Goal: Contribute content: Contribute content

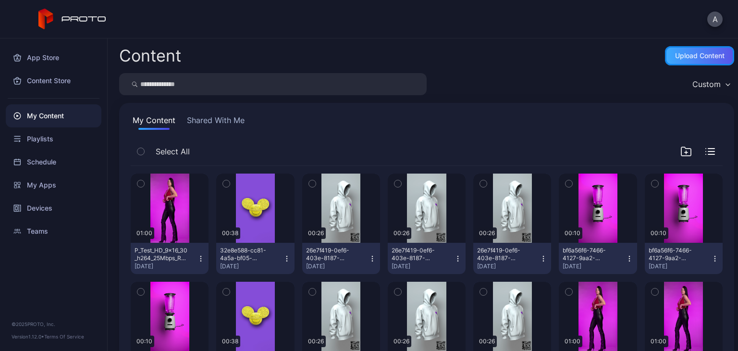
click at [675, 54] on div "Upload Content" at bounding box center [700, 56] width 50 height 8
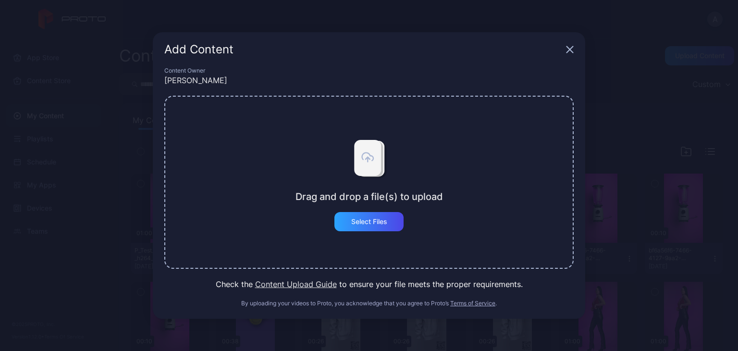
click at [646, 152] on div "Add Content Content Owner Alex Drag and drop a file(s) to upload Select Files C…" at bounding box center [369, 175] width 738 height 351
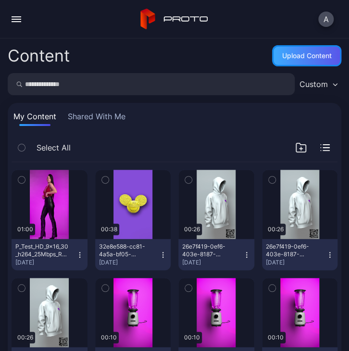
click at [295, 61] on div "Upload Content" at bounding box center [306, 55] width 69 height 21
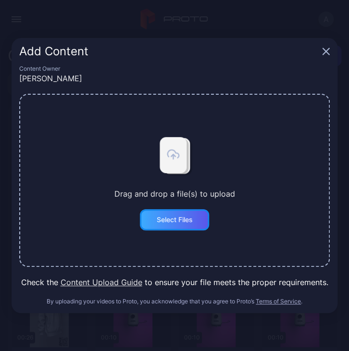
click at [186, 224] on div "Select Files" at bounding box center [174, 219] width 69 height 21
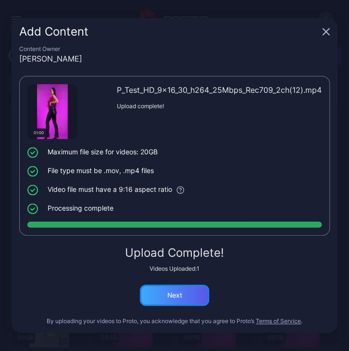
click at [174, 292] on div "Next" at bounding box center [174, 295] width 15 height 8
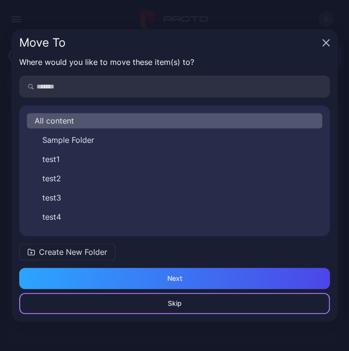
click at [183, 301] on div "Skip" at bounding box center [174, 303] width 311 height 21
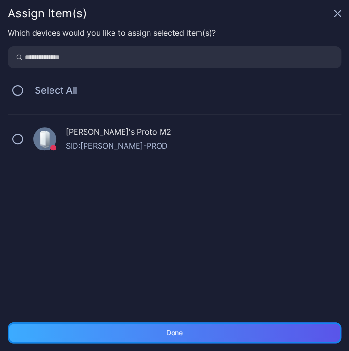
click at [210, 325] on div "Done" at bounding box center [175, 332] width 334 height 21
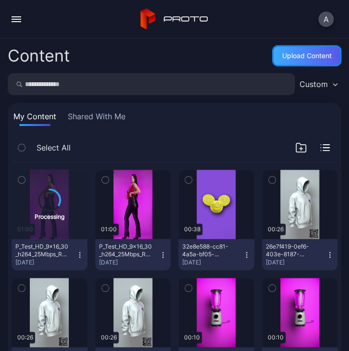
click at [295, 58] on div "Upload Content" at bounding box center [307, 56] width 50 height 8
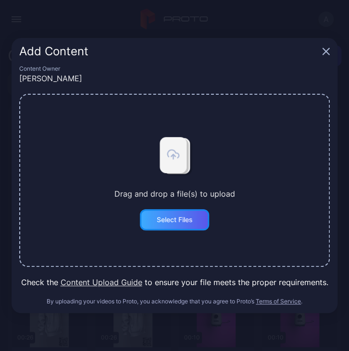
click at [184, 227] on div "Select Files" at bounding box center [174, 219] width 69 height 21
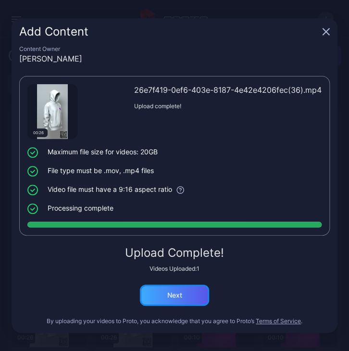
click at [183, 294] on div "Next" at bounding box center [174, 295] width 69 height 21
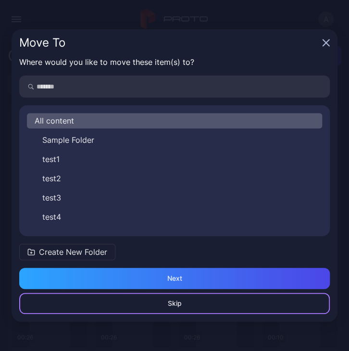
click at [174, 302] on div "Skip" at bounding box center [175, 303] width 14 height 8
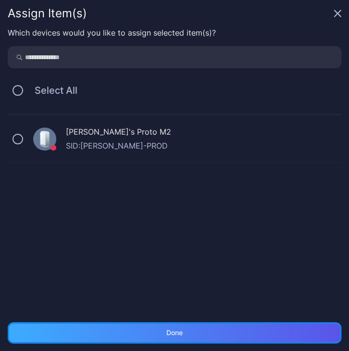
click at [180, 334] on div "Done" at bounding box center [175, 332] width 334 height 21
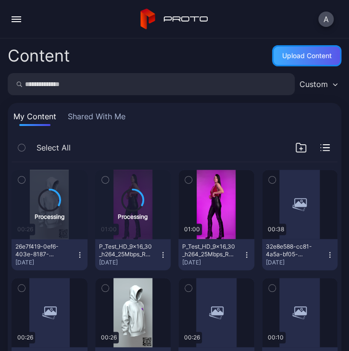
click at [299, 54] on div "Upload Content" at bounding box center [307, 56] width 50 height 8
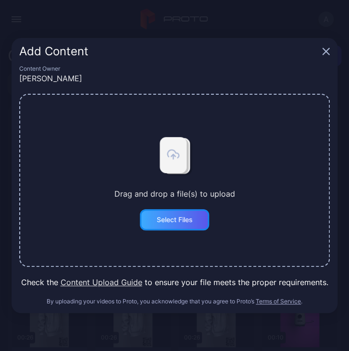
click at [179, 212] on div "Select Files" at bounding box center [174, 219] width 69 height 21
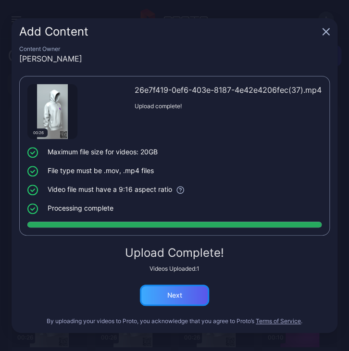
click at [186, 292] on div "Next" at bounding box center [174, 295] width 69 height 21
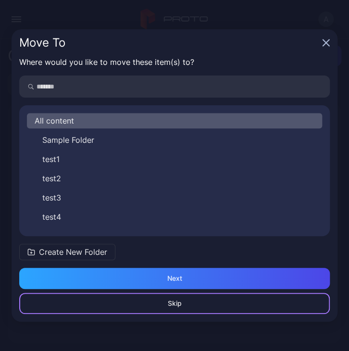
click at [173, 304] on div "Skip" at bounding box center [175, 303] width 14 height 8
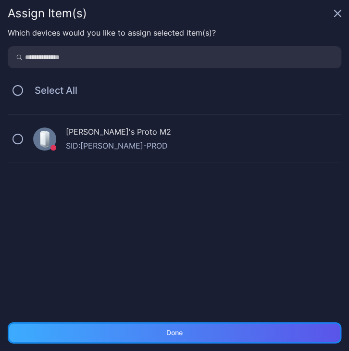
click at [188, 326] on div "Done" at bounding box center [175, 332] width 334 height 21
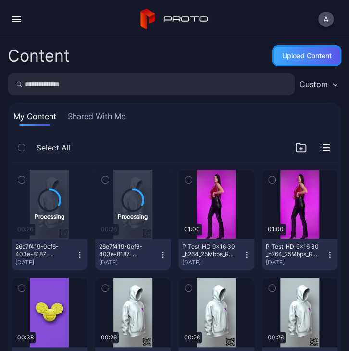
click at [294, 46] on div "Upload Content" at bounding box center [306, 55] width 69 height 21
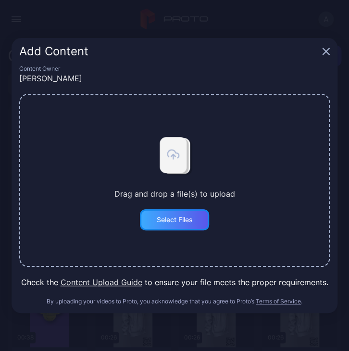
click at [197, 229] on div "Select Files" at bounding box center [174, 219] width 69 height 21
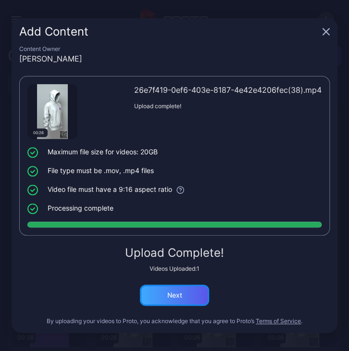
click at [175, 299] on div "Next" at bounding box center [174, 295] width 69 height 21
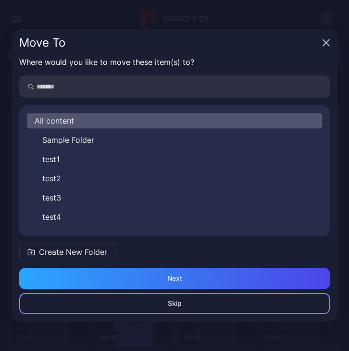
click at [176, 302] on div "Skip" at bounding box center [175, 303] width 14 height 8
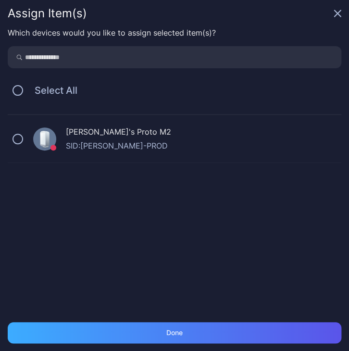
drag, startPoint x: 144, startPoint y: 344, endPoint x: 150, endPoint y: 334, distance: 11.6
click at [145, 344] on div "Done" at bounding box center [174, 336] width 349 height 29
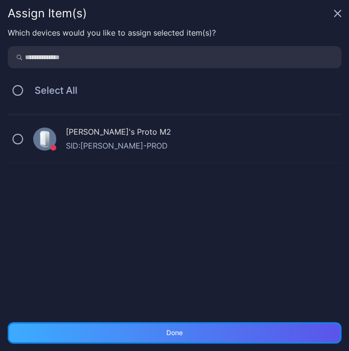
click at [150, 334] on div "Done" at bounding box center [175, 332] width 334 height 21
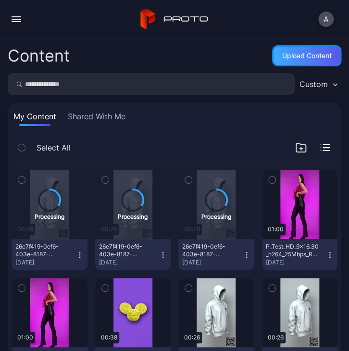
click at [292, 52] on div "Upload Content" at bounding box center [307, 56] width 50 height 8
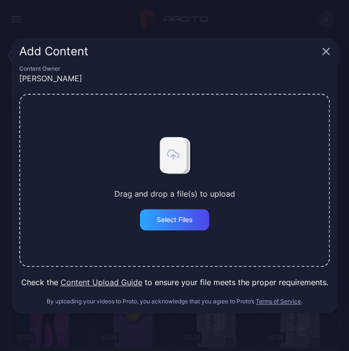
click at [329, 54] on div "Add Content" at bounding box center [175, 51] width 326 height 27
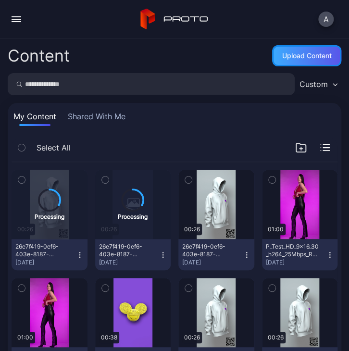
click at [288, 57] on div "Upload Content" at bounding box center [307, 56] width 50 height 8
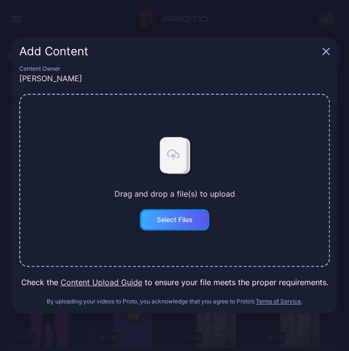
click at [160, 221] on div "Select Files" at bounding box center [175, 220] width 36 height 8
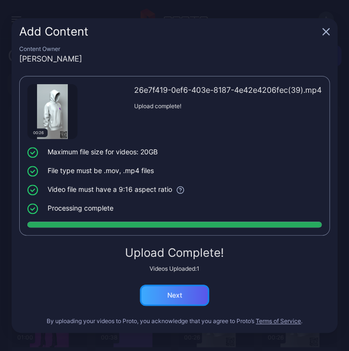
click at [190, 300] on div "Next" at bounding box center [174, 295] width 69 height 21
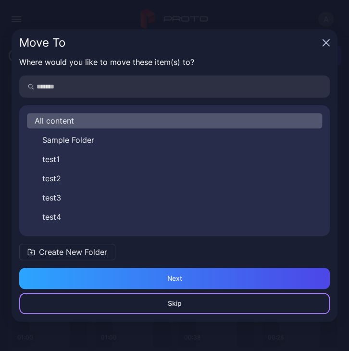
click at [189, 305] on div "Skip" at bounding box center [174, 303] width 311 height 21
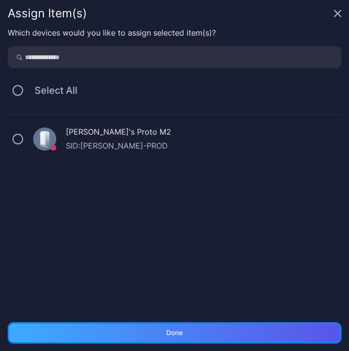
click at [195, 329] on div "Done" at bounding box center [175, 332] width 334 height 21
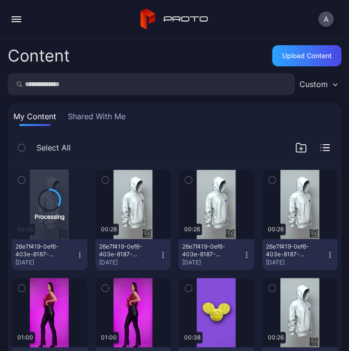
click at [293, 70] on div "Content Upload Content Custom My Content Shared With Me Select All Processing 0…" at bounding box center [174, 194] width 349 height 312
click at [299, 57] on div "Upload Content" at bounding box center [307, 56] width 50 height 8
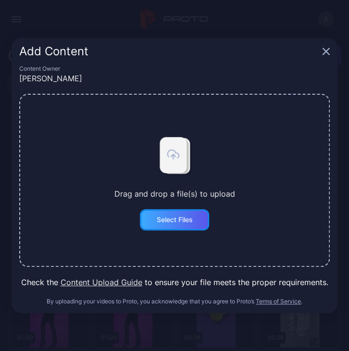
click at [165, 229] on div "Select Files" at bounding box center [174, 219] width 69 height 21
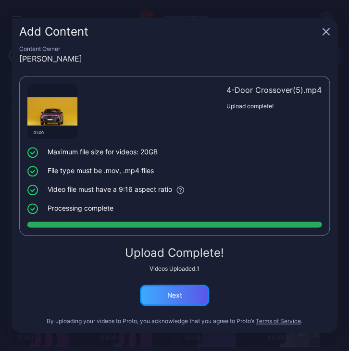
click at [180, 300] on div "Next" at bounding box center [174, 295] width 69 height 21
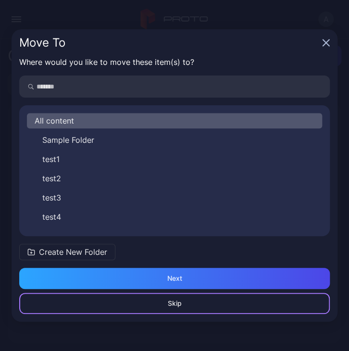
click at [173, 303] on div "Skip" at bounding box center [175, 303] width 14 height 8
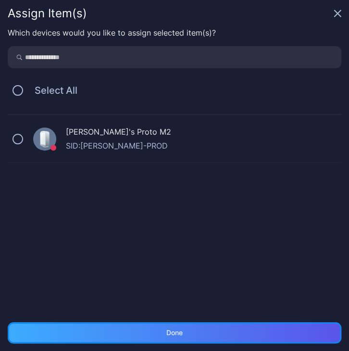
click at [219, 337] on div "Done" at bounding box center [175, 332] width 334 height 21
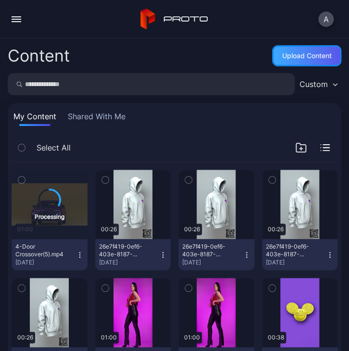
click at [288, 62] on div "Upload Content" at bounding box center [306, 55] width 69 height 21
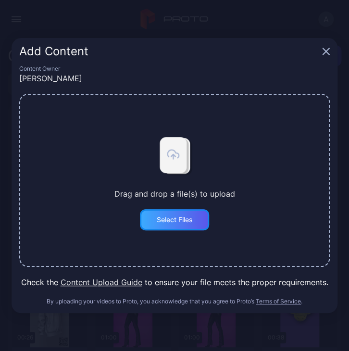
click at [191, 216] on div "Select Files" at bounding box center [175, 220] width 36 height 8
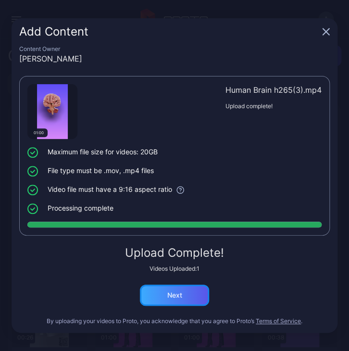
click at [182, 297] on div "Next" at bounding box center [174, 295] width 15 height 8
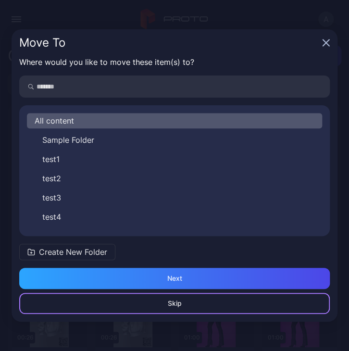
click at [248, 303] on div "Skip" at bounding box center [174, 303] width 311 height 21
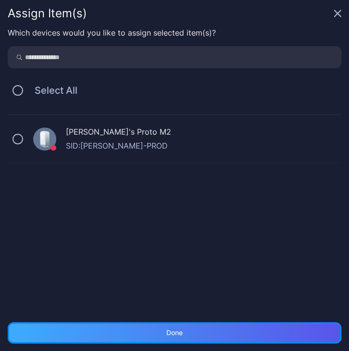
click at [219, 337] on div "Done" at bounding box center [175, 332] width 334 height 21
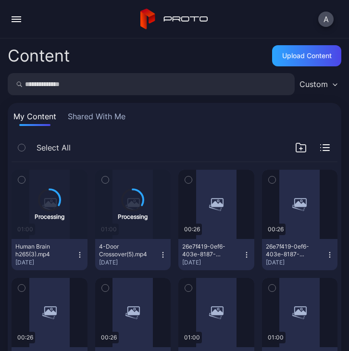
click at [307, 59] on div "Upload Content" at bounding box center [307, 56] width 50 height 8
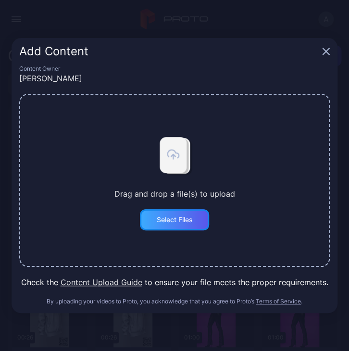
click at [201, 210] on div "Select Files" at bounding box center [174, 219] width 69 height 21
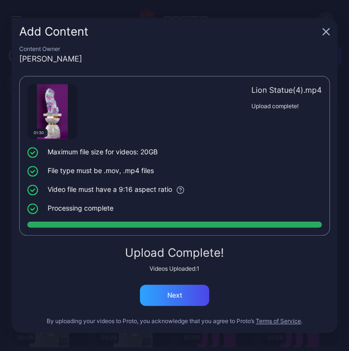
click at [138, 296] on div "Upload Complete! Videos Uploaded: 1 Next" at bounding box center [174, 276] width 311 height 59
click at [169, 300] on div "Next" at bounding box center [174, 295] width 69 height 21
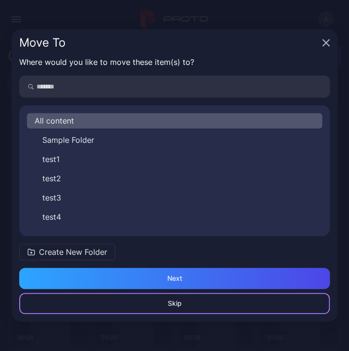
click at [185, 299] on div "Skip" at bounding box center [174, 303] width 311 height 21
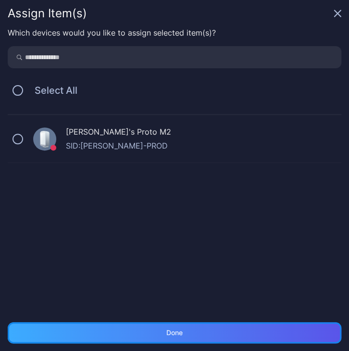
click at [184, 334] on div "Done" at bounding box center [175, 332] width 334 height 21
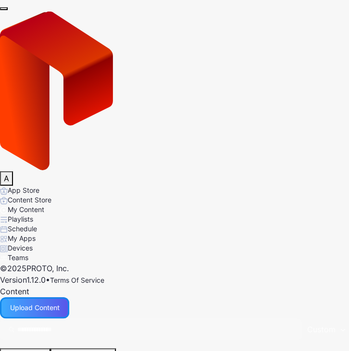
click at [69, 297] on div "Upload Content" at bounding box center [34, 307] width 69 height 21
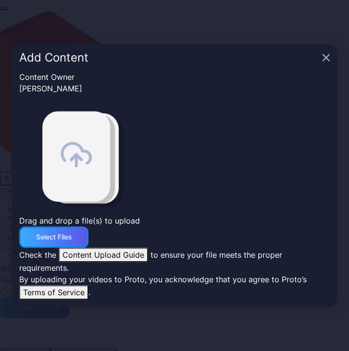
click at [88, 226] on div "Select Files" at bounding box center [53, 236] width 69 height 21
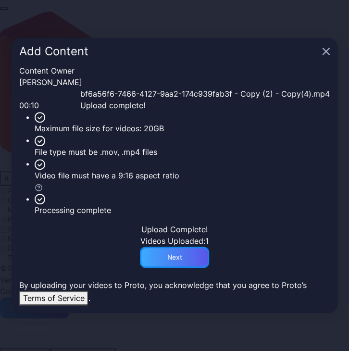
click at [186, 268] on div "Next" at bounding box center [174, 257] width 69 height 21
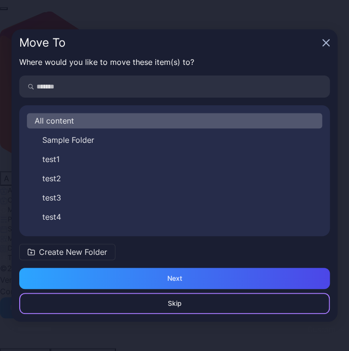
click at [175, 301] on div "Skip" at bounding box center [175, 303] width 14 height 8
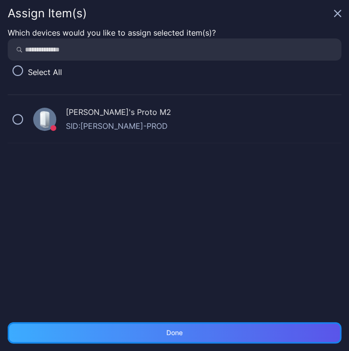
click at [169, 322] on div "Done" at bounding box center [175, 332] width 334 height 21
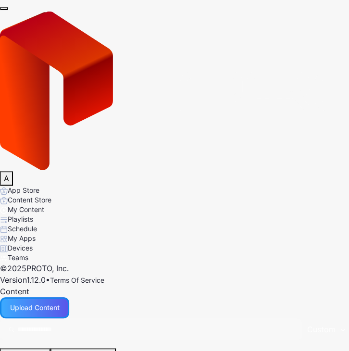
click at [69, 297] on div "Upload Content" at bounding box center [34, 307] width 69 height 21
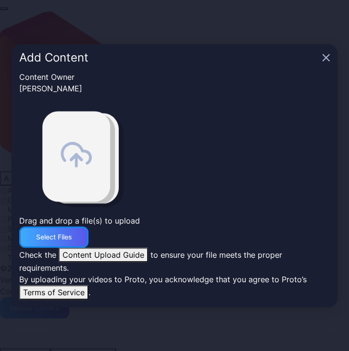
click at [88, 226] on div "Select Files" at bounding box center [53, 236] width 69 height 21
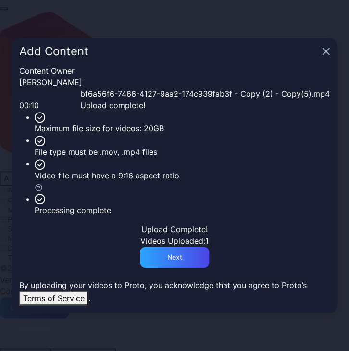
click at [181, 268] on div "Upload Complete! Videos Uploaded: 1 Next" at bounding box center [174, 246] width 311 height 44
click at [181, 261] on div "Next" at bounding box center [174, 257] width 15 height 8
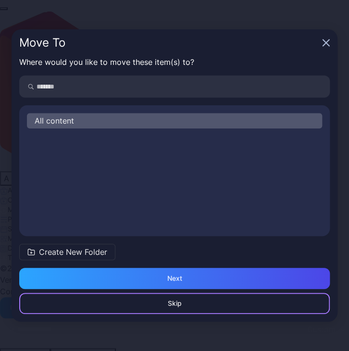
click at [174, 301] on div "Skip" at bounding box center [175, 303] width 14 height 8
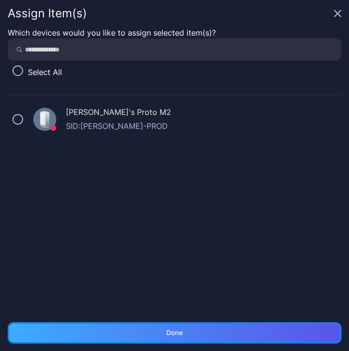
click at [161, 327] on div "Done" at bounding box center [175, 332] width 334 height 21
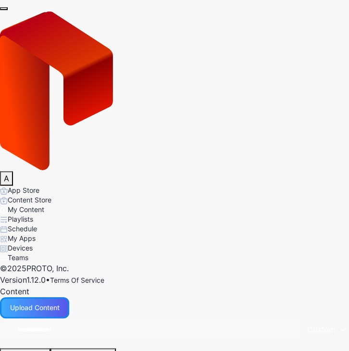
click at [69, 297] on div "Upload Content" at bounding box center [34, 307] width 69 height 21
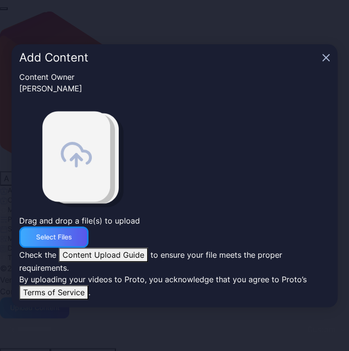
click at [72, 233] on div "Select Files" at bounding box center [54, 237] width 36 height 8
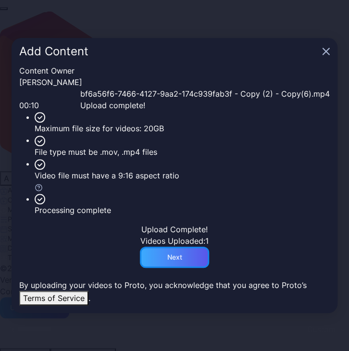
click at [168, 268] on div "Next" at bounding box center [174, 257] width 69 height 21
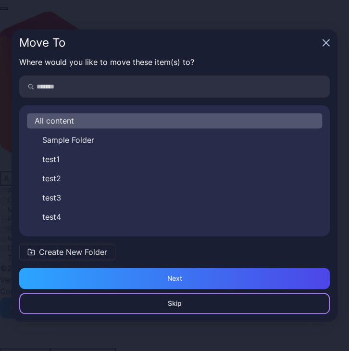
click at [203, 304] on div "Skip" at bounding box center [174, 303] width 311 height 21
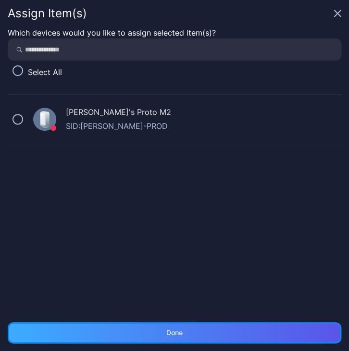
click at [192, 329] on div "Done" at bounding box center [175, 332] width 334 height 21
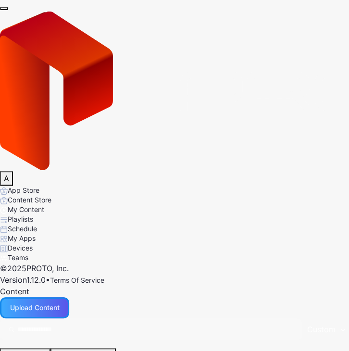
click at [60, 304] on div "Upload Content" at bounding box center [35, 308] width 50 height 8
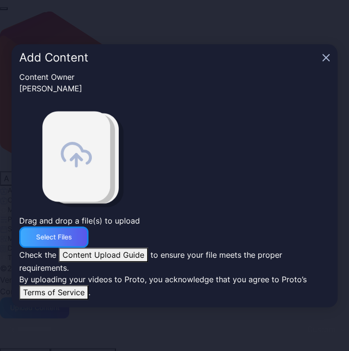
click at [72, 233] on div "Select Files" at bounding box center [54, 237] width 36 height 8
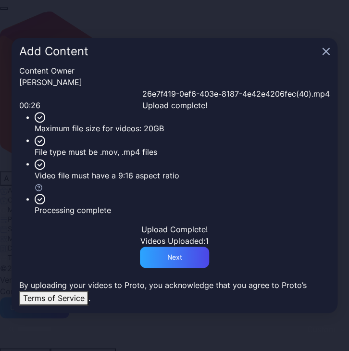
click at [183, 307] on div "Content Owner [PERSON_NAME] 00:26 26e7f419-0ef6-403e-8187-4e42e4206fec(40).mp4 …" at bounding box center [175, 189] width 326 height 249
click at [183, 268] on div "Next" at bounding box center [174, 257] width 69 height 21
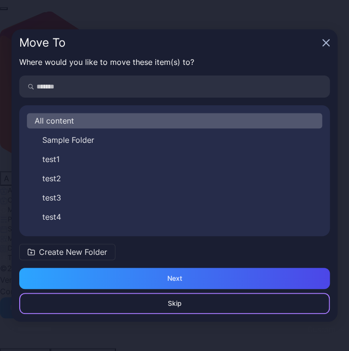
click at [191, 304] on div "Skip" at bounding box center [174, 303] width 311 height 21
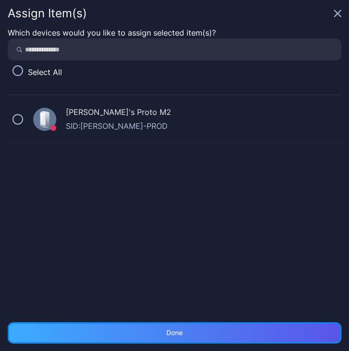
click at [195, 330] on div "Done" at bounding box center [175, 332] width 334 height 21
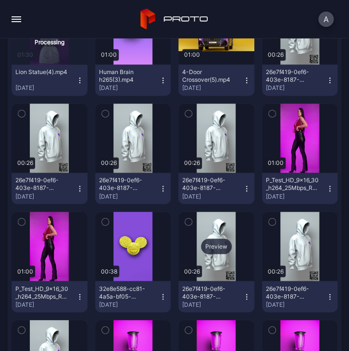
scroll to position [288, 0]
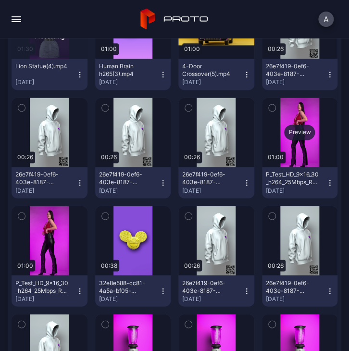
click at [284, 157] on div "Preview" at bounding box center [300, 132] width 76 height 69
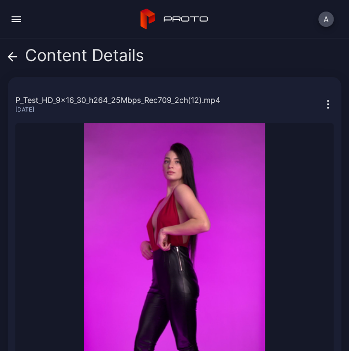
click at [18, 56] on div "Content Details" at bounding box center [76, 57] width 137 height 23
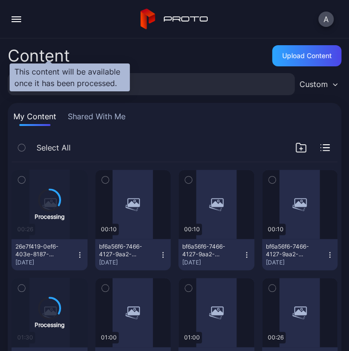
scroll to position [288, 0]
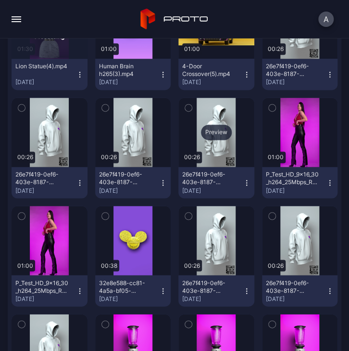
click at [217, 137] on div "Preview" at bounding box center [216, 131] width 31 height 15
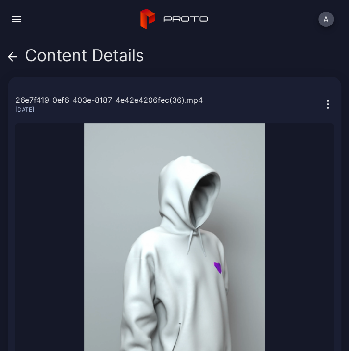
click at [10, 51] on span at bounding box center [13, 55] width 10 height 18
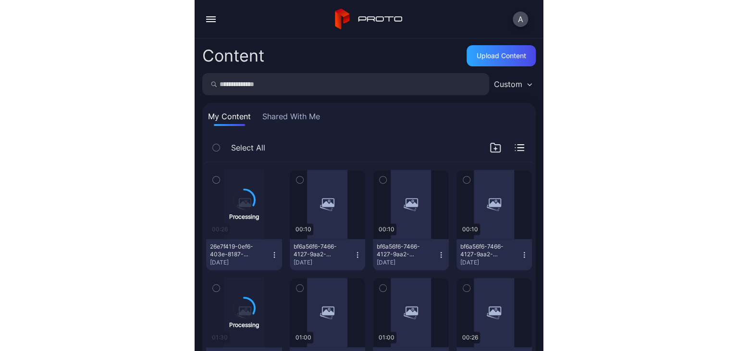
scroll to position [288, 0]
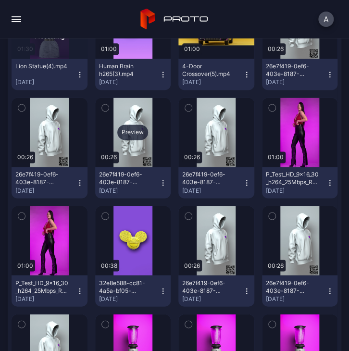
click at [136, 152] on div "Preview" at bounding box center [133, 132] width 76 height 69
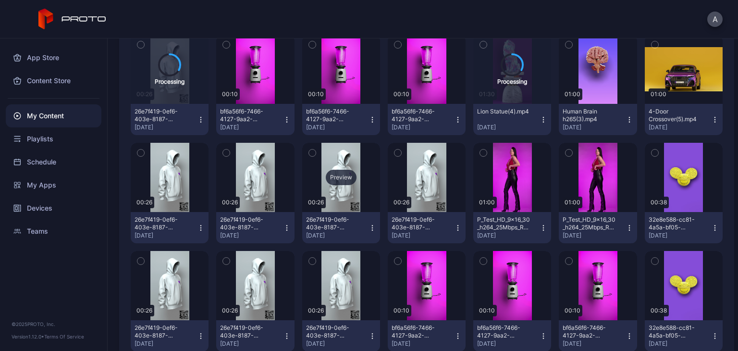
scroll to position [136, 0]
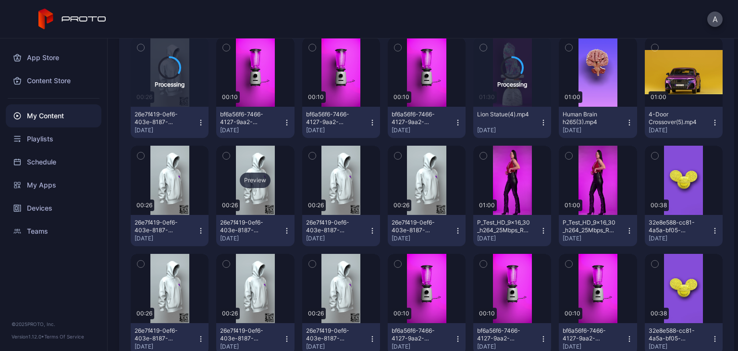
click at [240, 182] on div "Preview" at bounding box center [255, 180] width 31 height 15
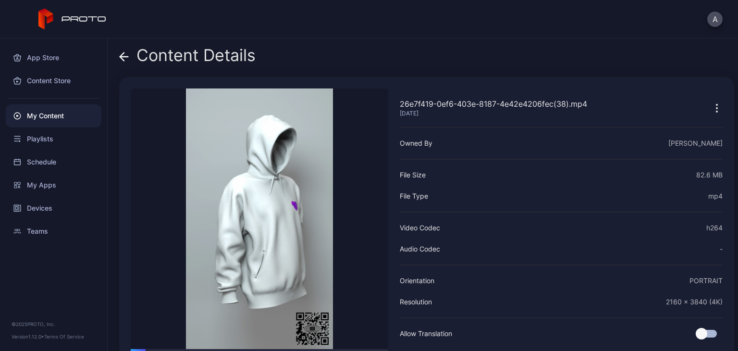
click at [125, 54] on icon at bounding box center [124, 57] width 10 height 10
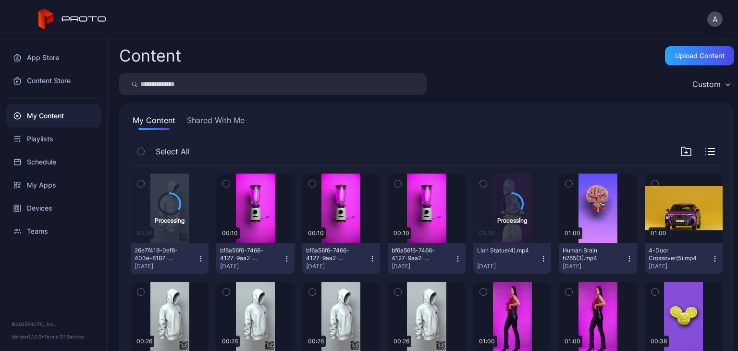
scroll to position [136, 0]
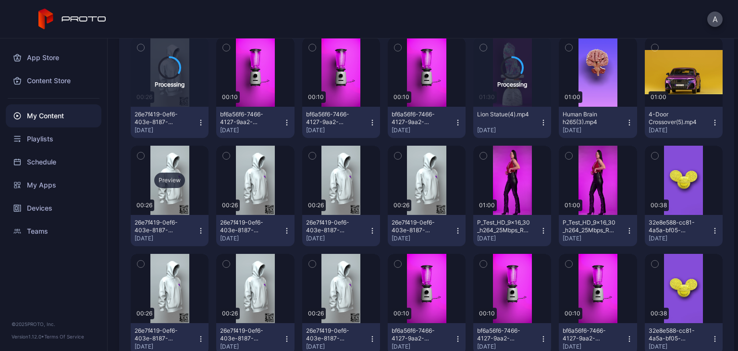
click at [158, 174] on div "Preview" at bounding box center [169, 180] width 31 height 15
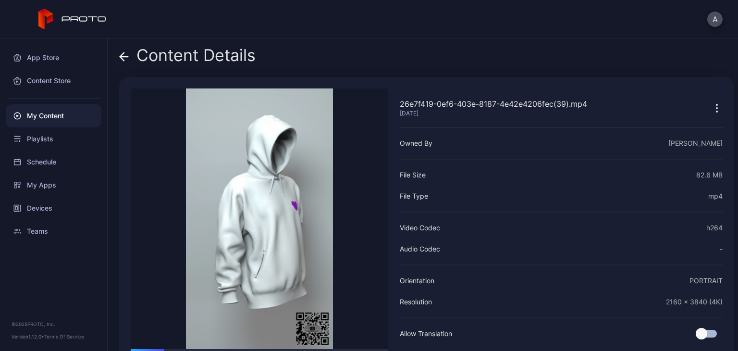
click at [134, 59] on div "Content Details" at bounding box center [187, 57] width 137 height 23
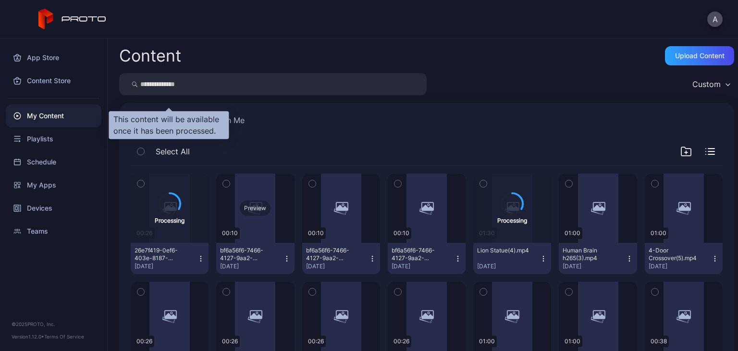
scroll to position [136, 0]
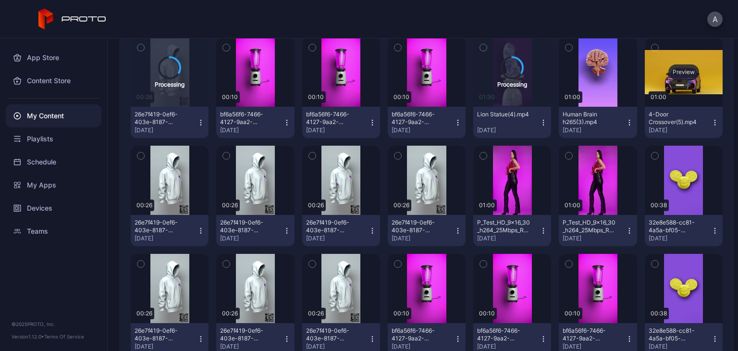
click at [348, 70] on div "Preview" at bounding box center [684, 71] width 78 height 69
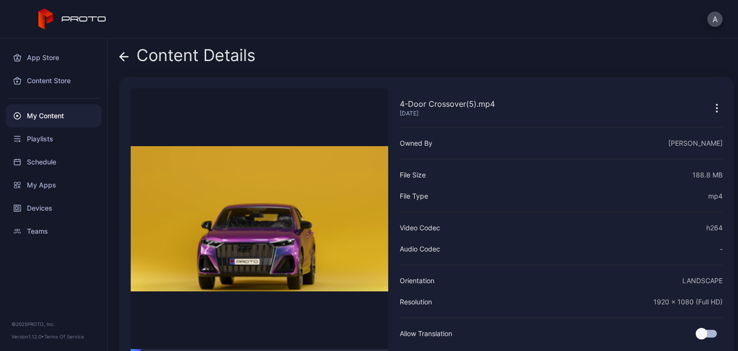
click at [125, 54] on icon at bounding box center [124, 57] width 10 height 10
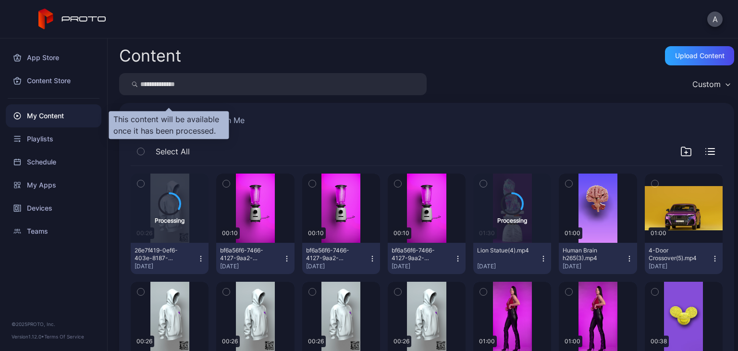
scroll to position [136, 0]
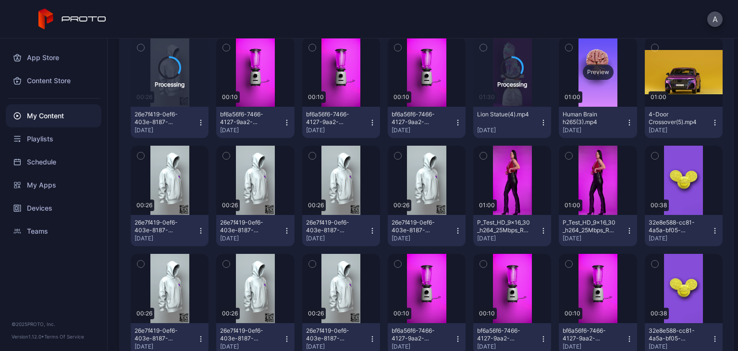
click at [348, 93] on div "Preview" at bounding box center [598, 71] width 78 height 69
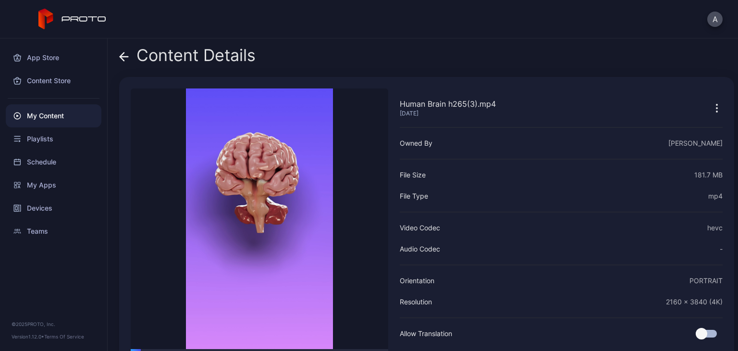
click at [122, 57] on icon at bounding box center [124, 57] width 8 height 0
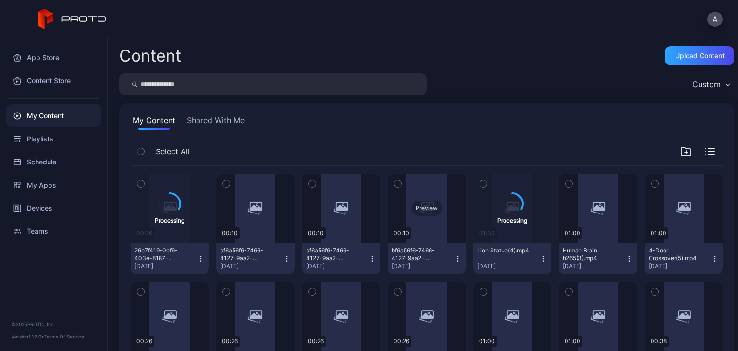
scroll to position [136, 0]
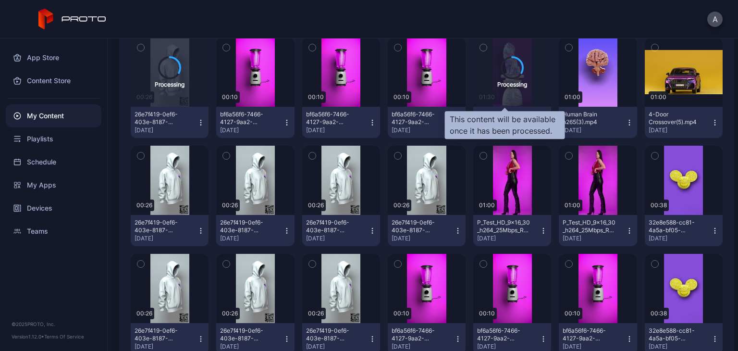
click at [348, 83] on div "Processing" at bounding box center [512, 71] width 78 height 69
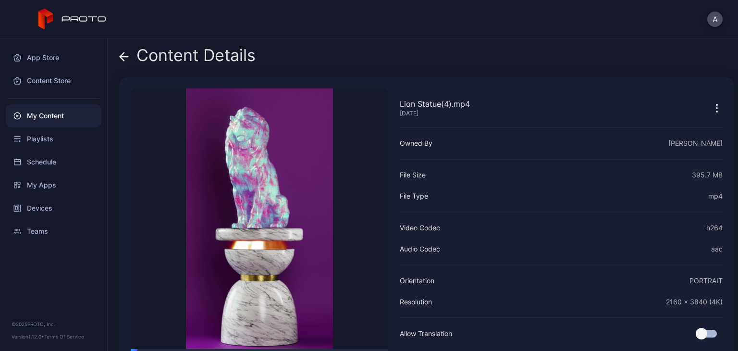
click at [128, 56] on icon at bounding box center [124, 57] width 10 height 10
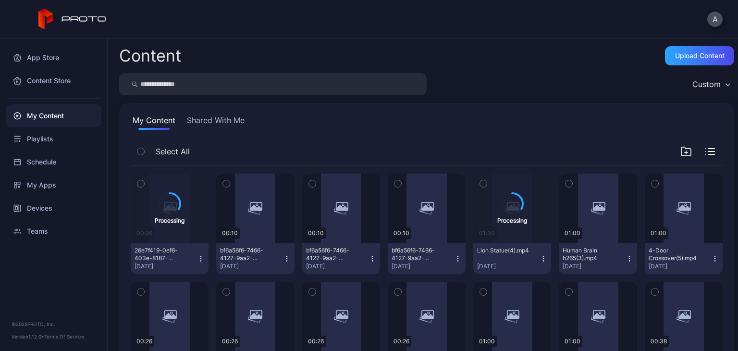
scroll to position [136, 0]
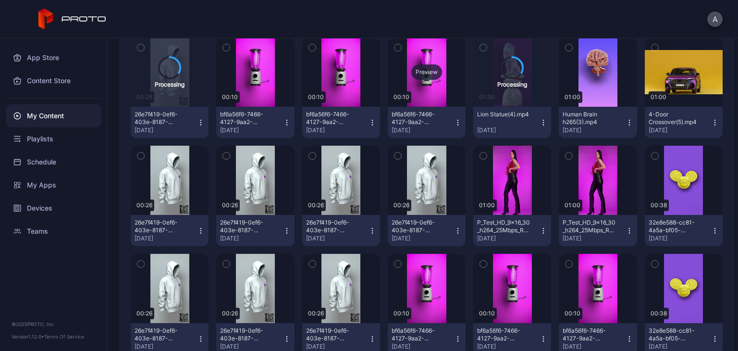
click at [348, 96] on div "Preview" at bounding box center [427, 71] width 78 height 69
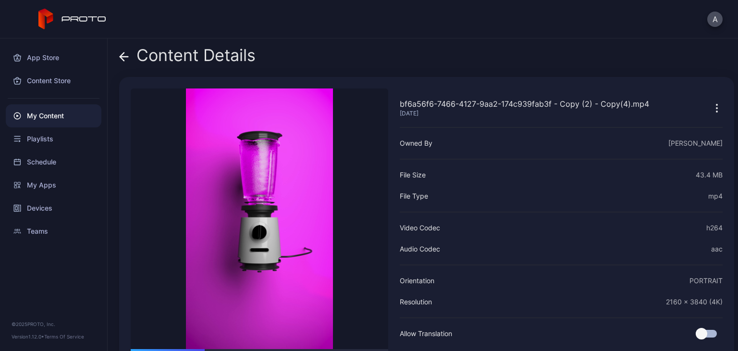
click at [124, 57] on icon at bounding box center [124, 57] width 8 height 0
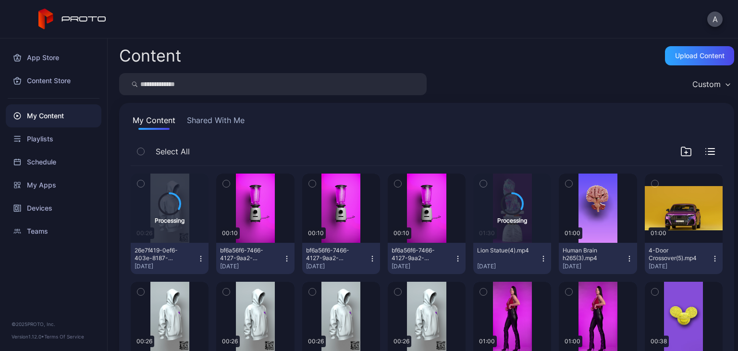
scroll to position [136, 0]
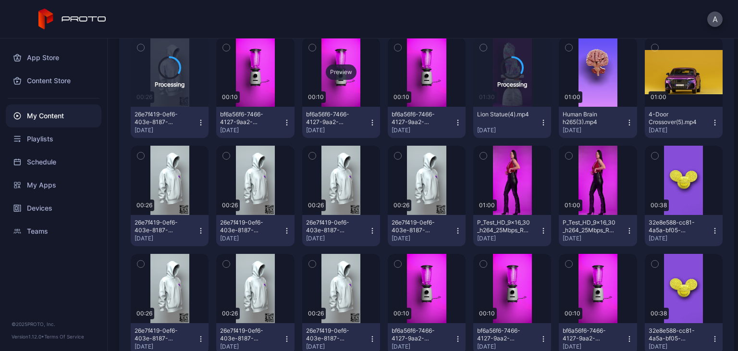
click at [327, 96] on div "Preview" at bounding box center [341, 71] width 78 height 69
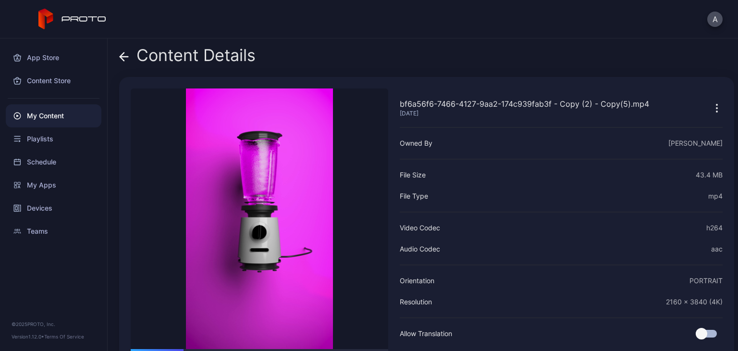
click at [124, 57] on icon at bounding box center [124, 57] width 8 height 0
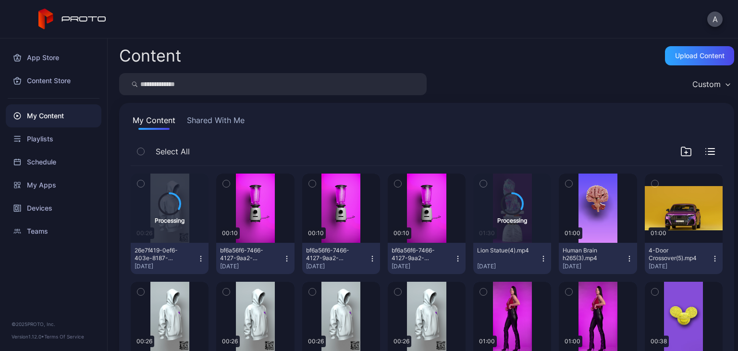
scroll to position [136, 0]
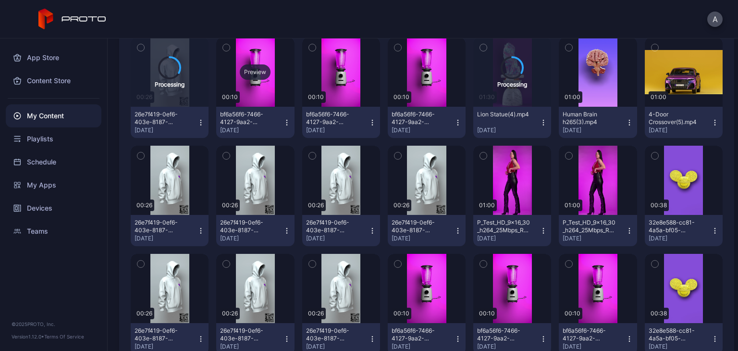
click at [258, 96] on div "Preview" at bounding box center [255, 71] width 78 height 69
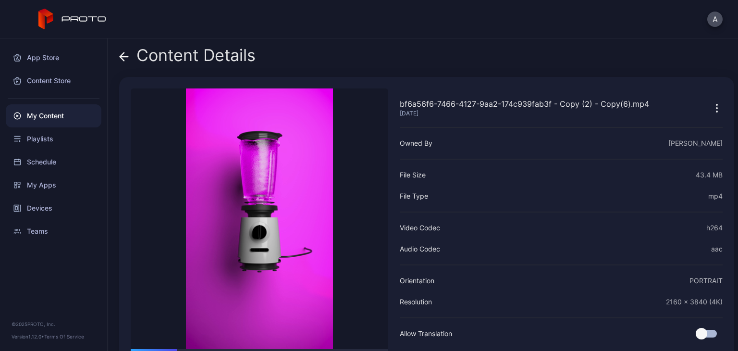
click at [124, 53] on icon at bounding box center [122, 56] width 4 height 8
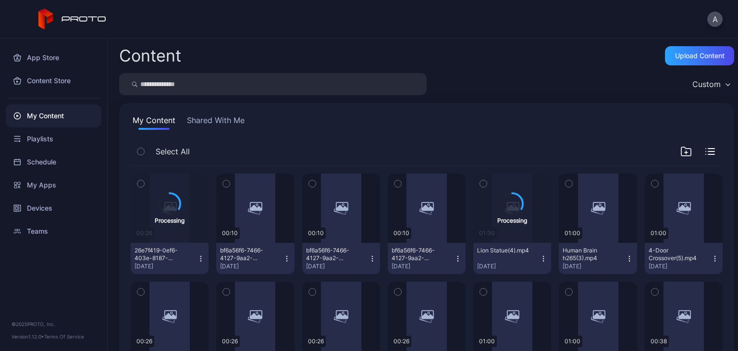
scroll to position [136, 0]
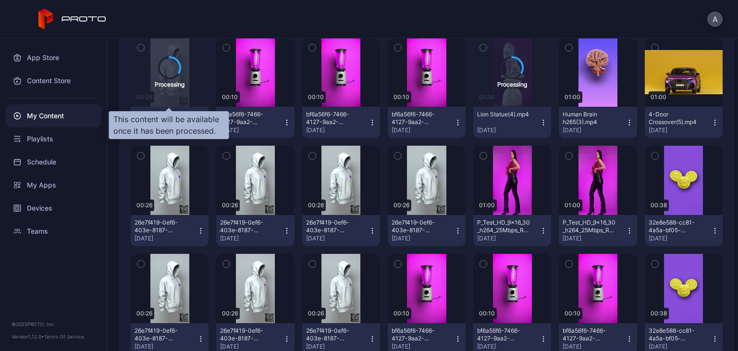
click at [186, 95] on div "Processing" at bounding box center [170, 71] width 78 height 69
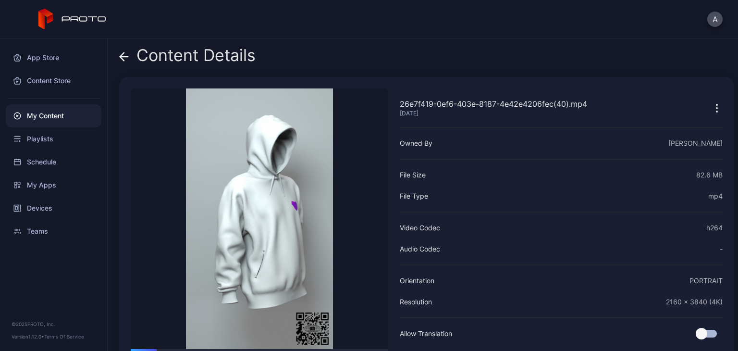
click at [121, 56] on icon at bounding box center [122, 56] width 4 height 8
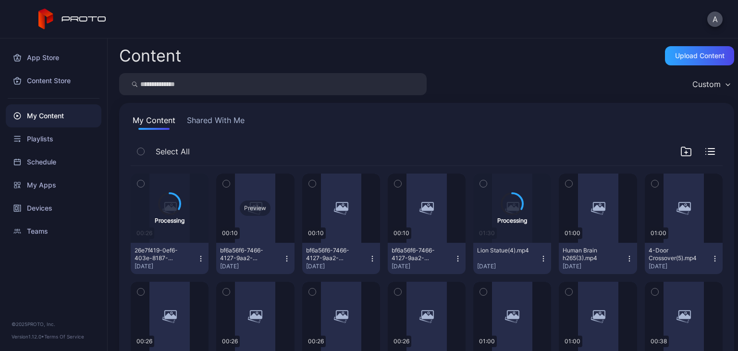
scroll to position [136, 0]
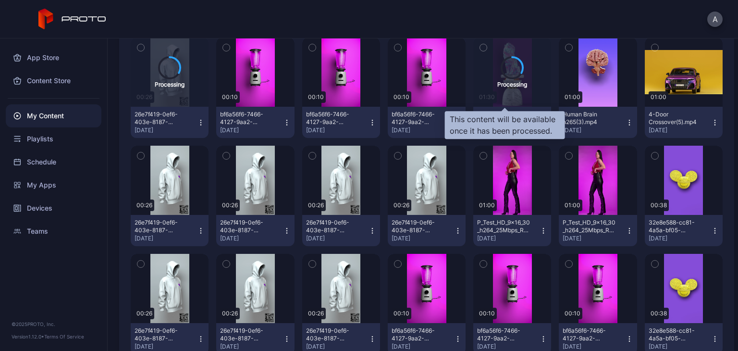
click at [348, 97] on div "Processing" at bounding box center [512, 71] width 78 height 69
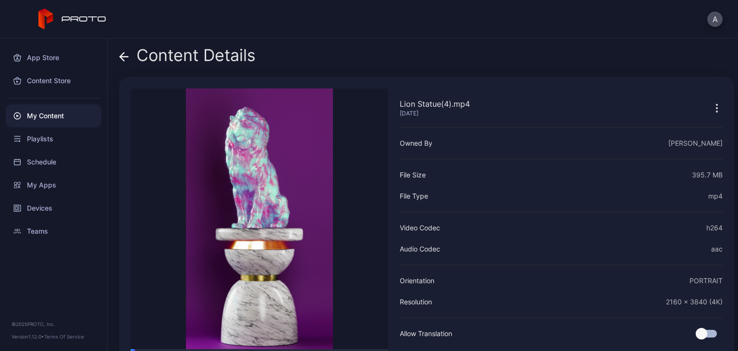
click at [129, 55] on div "Content Details" at bounding box center [187, 57] width 137 height 23
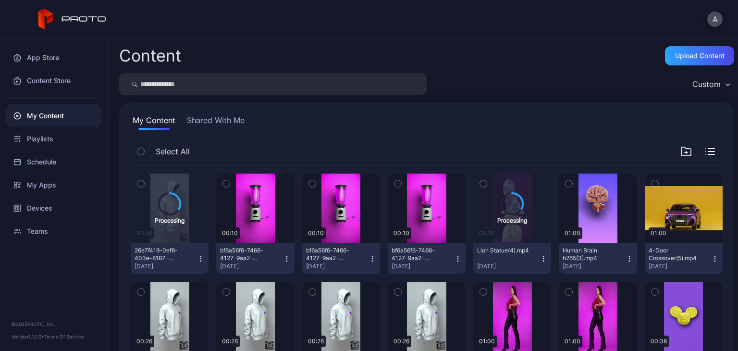
scroll to position [136, 0]
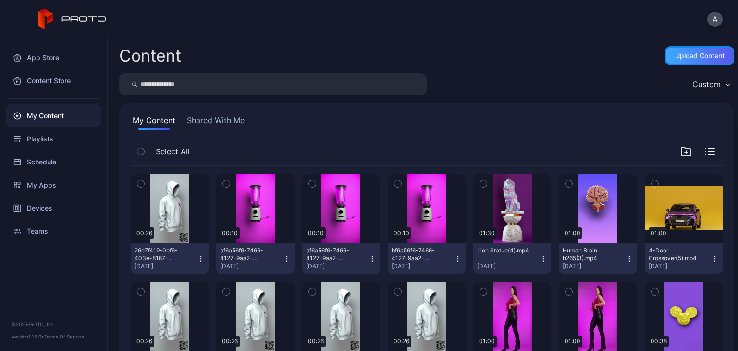
click at [665, 58] on div "Upload Content" at bounding box center [699, 55] width 69 height 19
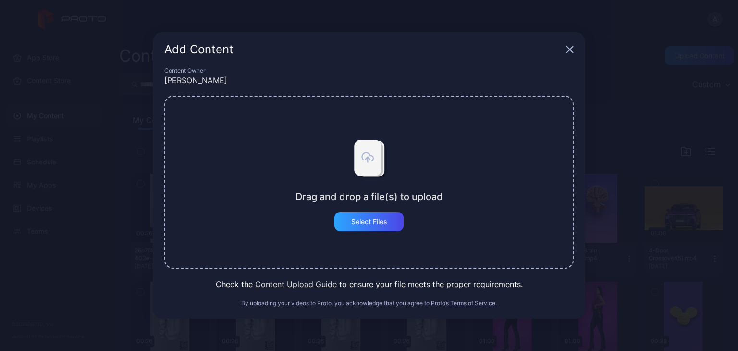
click at [565, 51] on div "Add Content" at bounding box center [369, 49] width 433 height 35
click at [570, 47] on icon "button" at bounding box center [570, 50] width 8 height 8
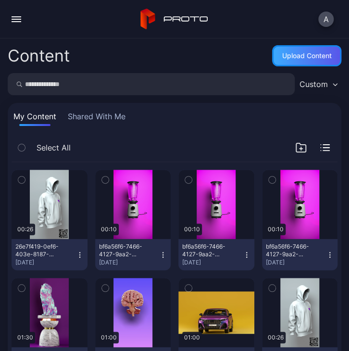
click at [309, 52] on div "Upload Content" at bounding box center [307, 56] width 50 height 8
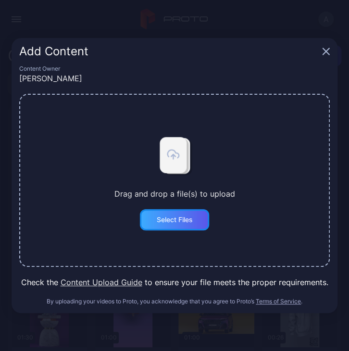
click at [196, 215] on div "Select Files" at bounding box center [174, 219] width 69 height 21
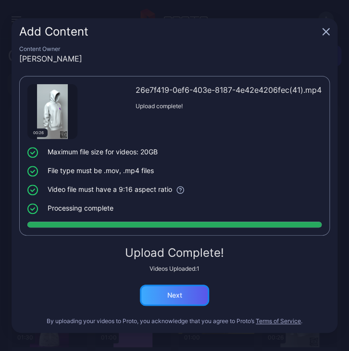
click at [165, 290] on div "Next" at bounding box center [174, 295] width 69 height 21
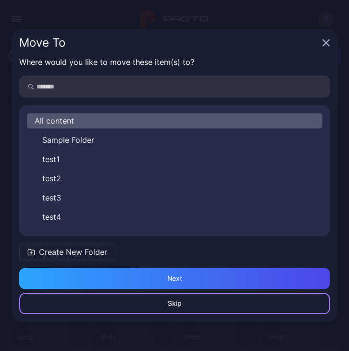
click at [187, 303] on div "Skip" at bounding box center [174, 303] width 311 height 21
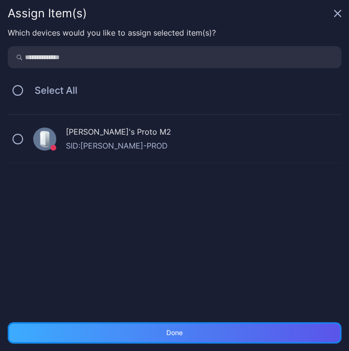
click at [175, 331] on div "Done" at bounding box center [174, 333] width 16 height 8
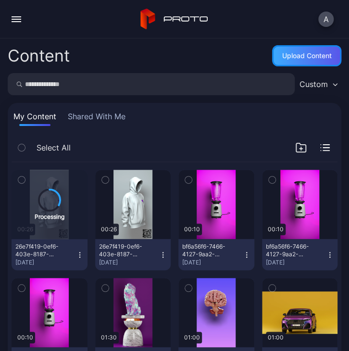
click at [301, 55] on div "Upload Content" at bounding box center [307, 56] width 50 height 8
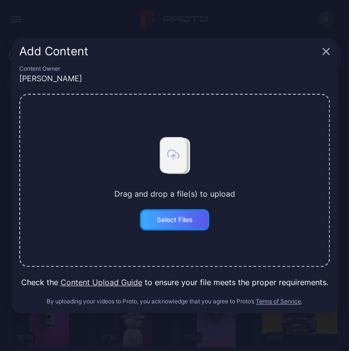
click at [170, 220] on div "Select Files" at bounding box center [175, 220] width 36 height 8
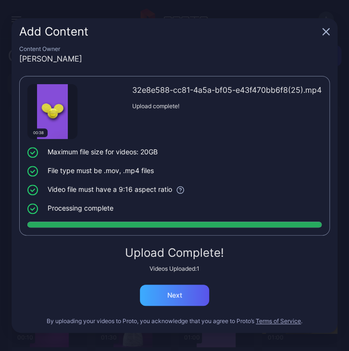
click at [180, 285] on div "Upload Complete! Videos Uploaded: 1 Next" at bounding box center [174, 276] width 311 height 59
click at [177, 298] on div "Next" at bounding box center [174, 295] width 15 height 8
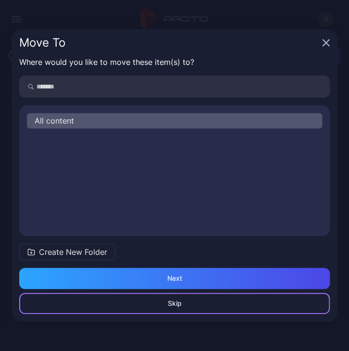
click at [182, 302] on div "Skip" at bounding box center [174, 303] width 311 height 21
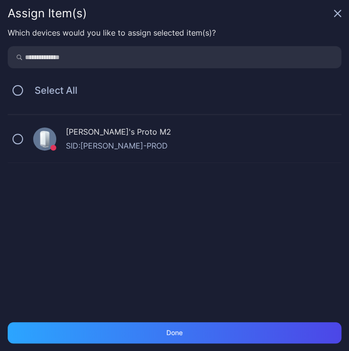
click at [181, 318] on div "Which devices would you like to assign selected item(s)? Select All Alex's Prot…" at bounding box center [174, 174] width 349 height 295
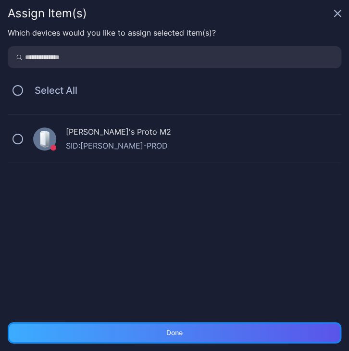
click at [181, 334] on div "Done" at bounding box center [174, 333] width 16 height 8
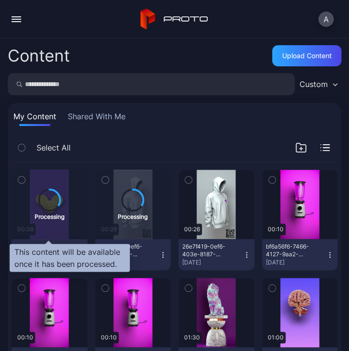
click at [52, 220] on div "Processing" at bounding box center [50, 215] width 30 height 9
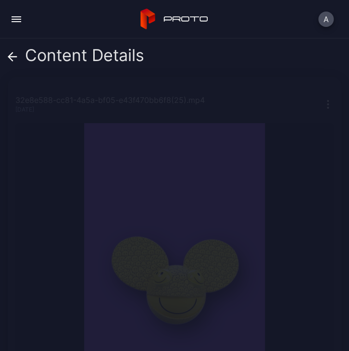
click at [17, 56] on div "Content Details" at bounding box center [76, 57] width 137 height 23
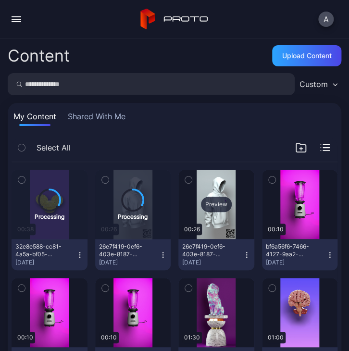
click at [209, 212] on div "Preview" at bounding box center [216, 204] width 76 height 69
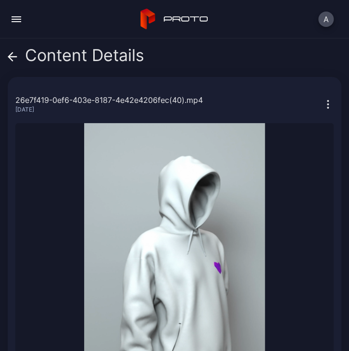
click at [12, 54] on icon at bounding box center [13, 57] width 10 height 10
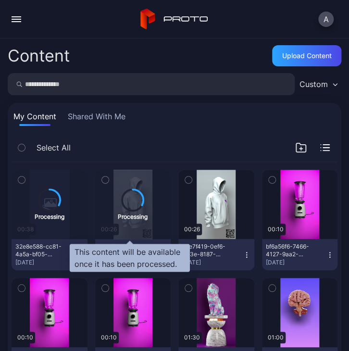
click at [137, 199] on icon at bounding box center [133, 200] width 22 height 22
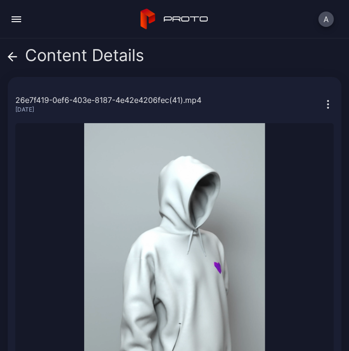
click at [11, 54] on icon at bounding box center [11, 56] width 4 height 8
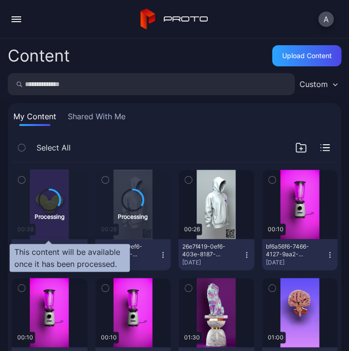
click at [50, 202] on icon at bounding box center [49, 199] width 23 height 23
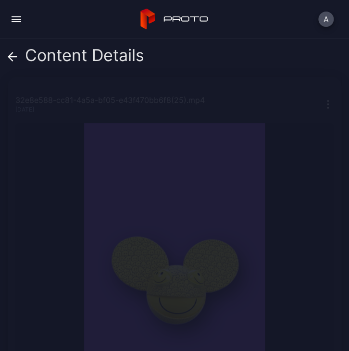
click at [17, 57] on div "Content Details" at bounding box center [76, 57] width 137 height 23
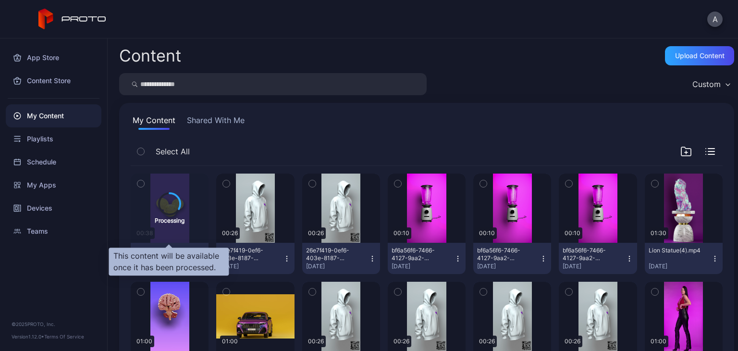
click at [162, 214] on icon at bounding box center [169, 203] width 31 height 31
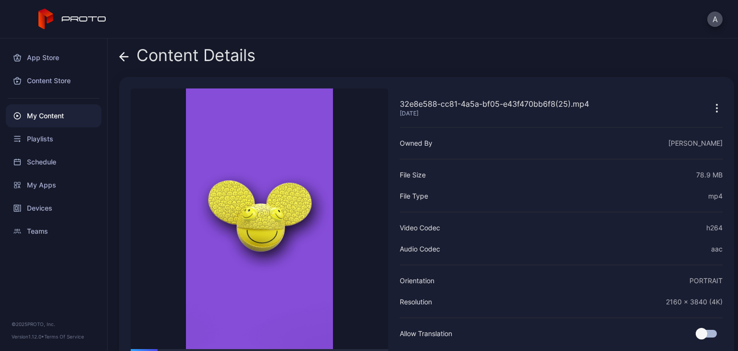
click at [127, 55] on icon at bounding box center [124, 57] width 10 height 10
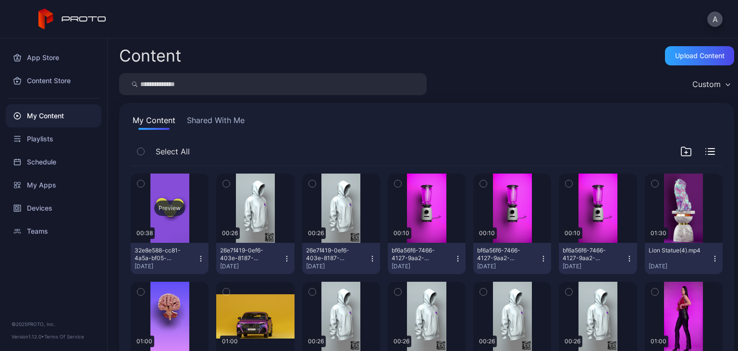
click at [177, 209] on div "Preview" at bounding box center [169, 207] width 31 height 15
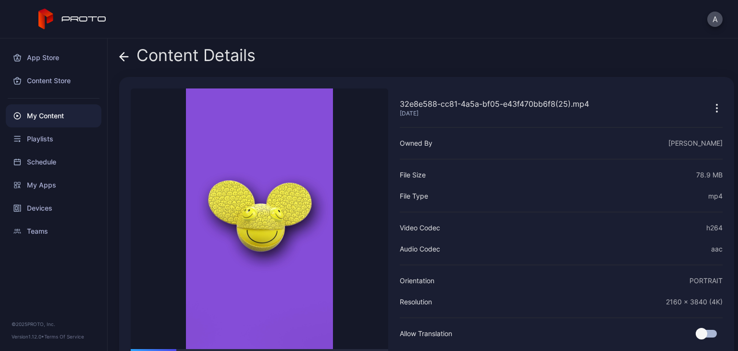
click at [125, 54] on icon at bounding box center [124, 57] width 10 height 10
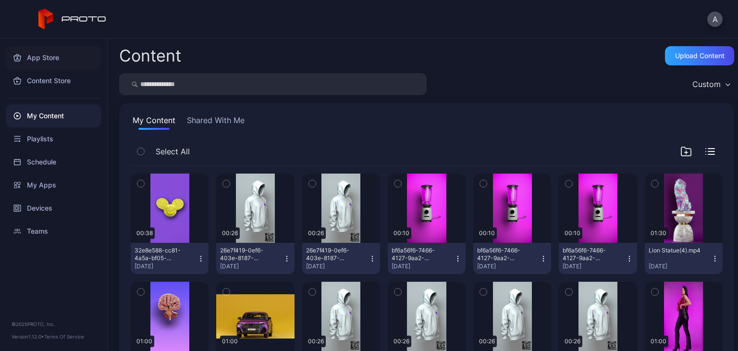
click at [52, 56] on div "App Store" at bounding box center [54, 57] width 96 height 23
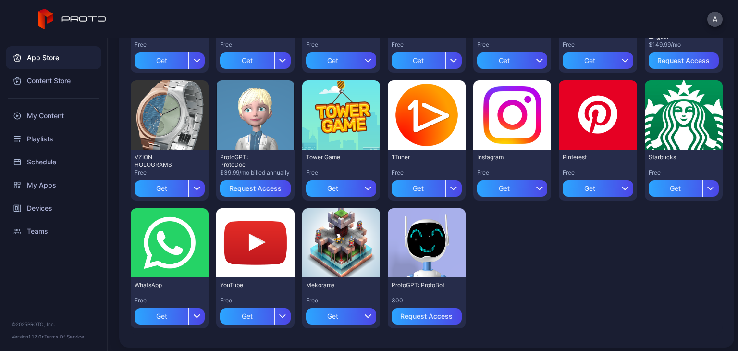
scroll to position [321, 0]
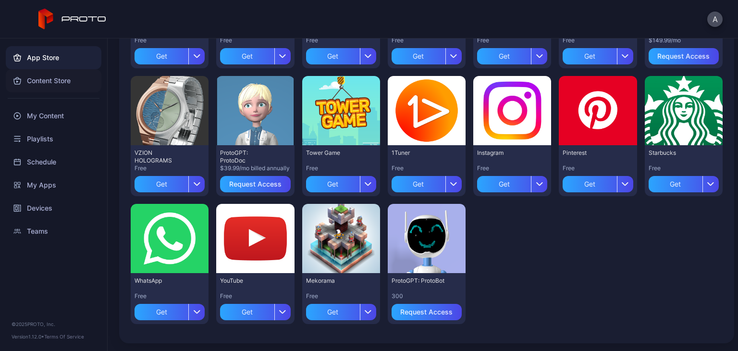
click at [46, 85] on div "Content Store" at bounding box center [54, 80] width 96 height 23
